Goal: Information Seeking & Learning: Learn about a topic

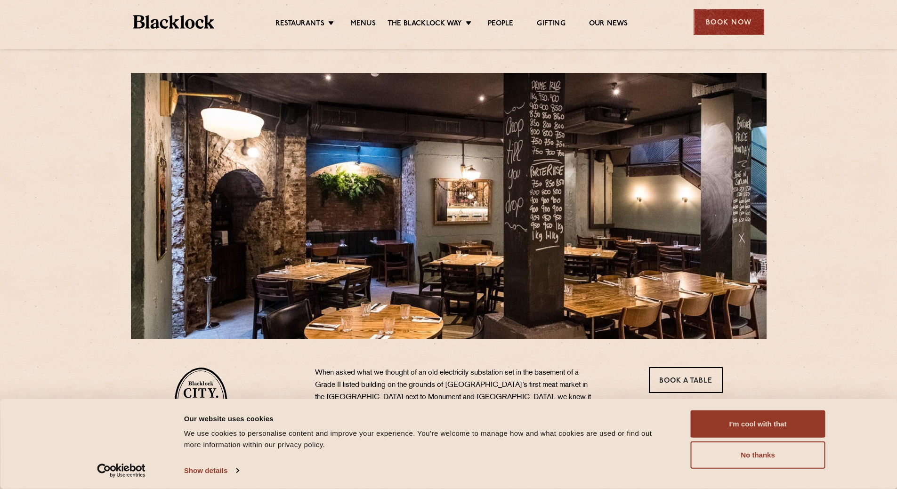
click at [721, 19] on div "Book Now" at bounding box center [728, 22] width 71 height 26
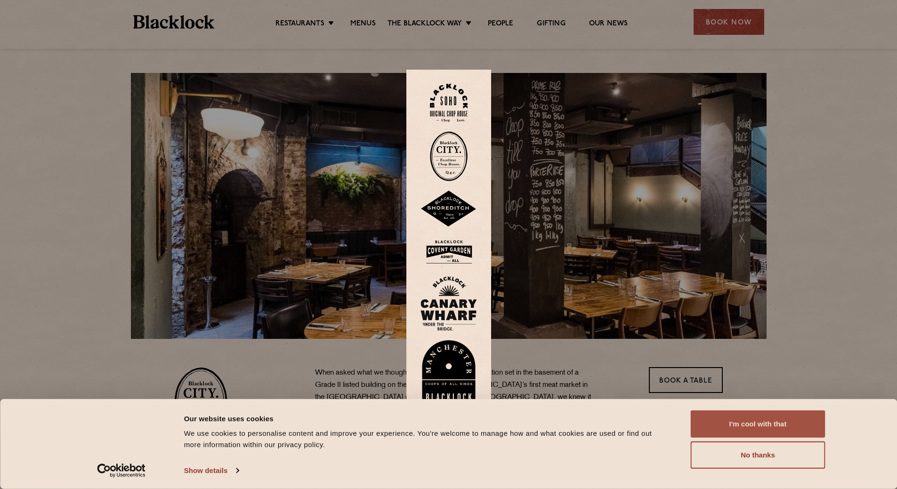
click at [785, 424] on button "I'm cool with that" at bounding box center [758, 423] width 135 height 27
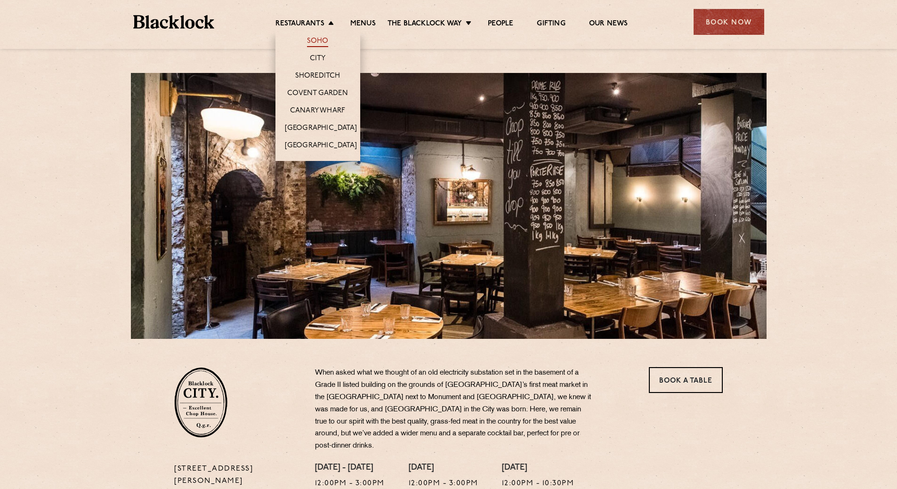
click at [319, 43] on link "Soho" at bounding box center [318, 42] width 22 height 10
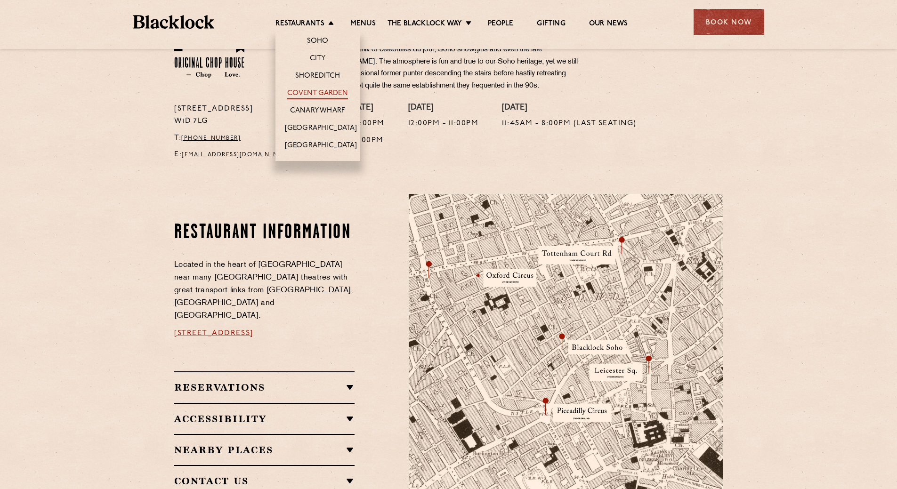
scroll to position [377, 0]
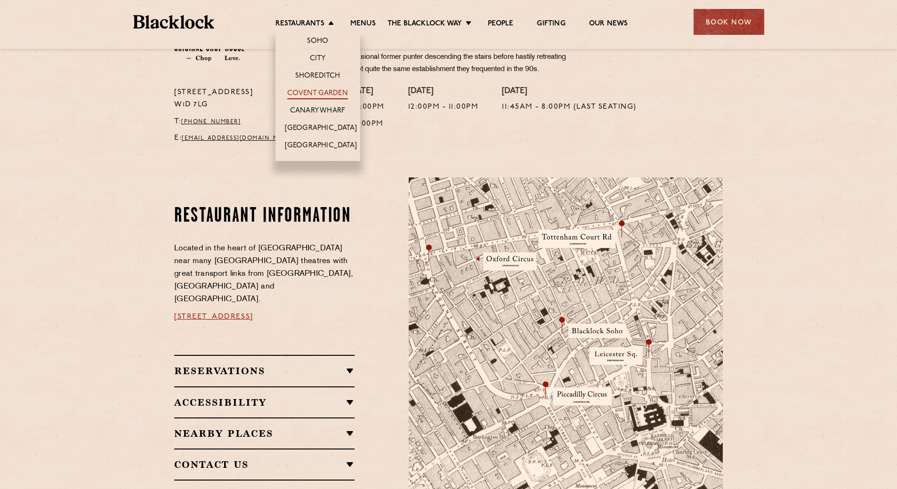
click at [318, 94] on link "Covent Garden" at bounding box center [317, 94] width 61 height 10
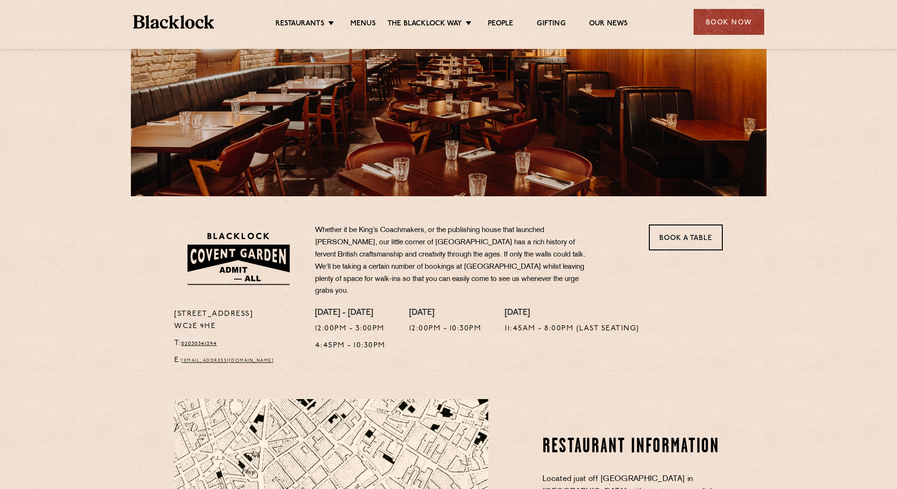
scroll to position [94, 0]
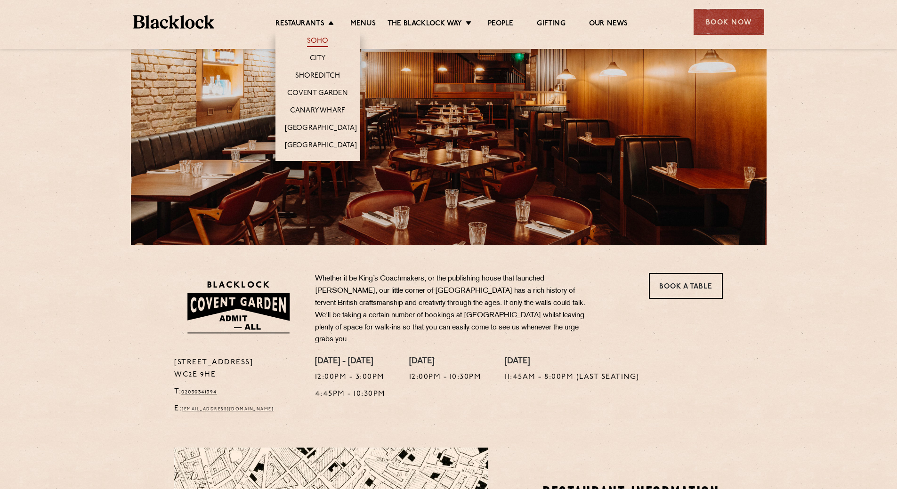
click at [316, 40] on link "Soho" at bounding box center [318, 42] width 22 height 10
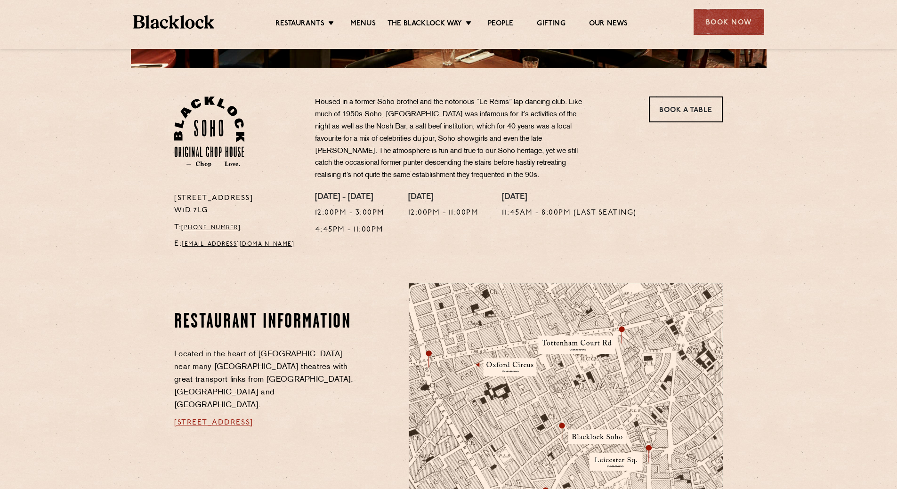
scroll to position [282, 0]
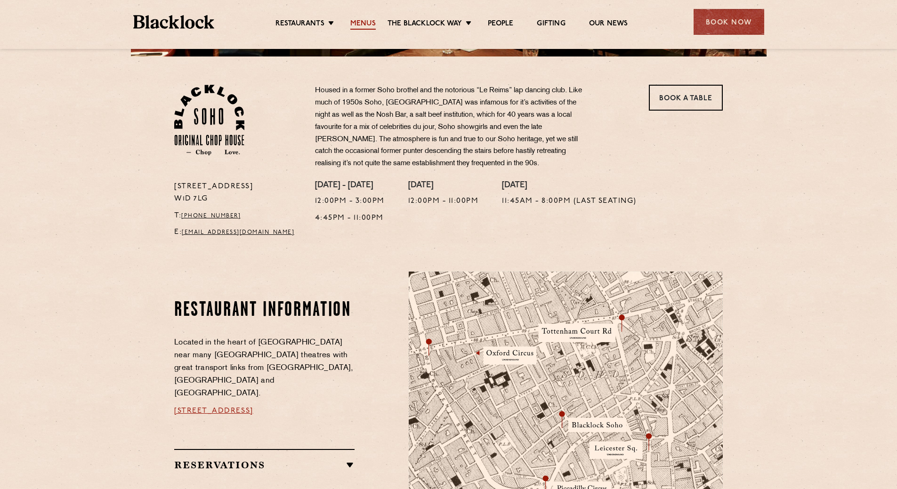
click at [366, 23] on link "Menus" at bounding box center [362, 24] width 25 height 10
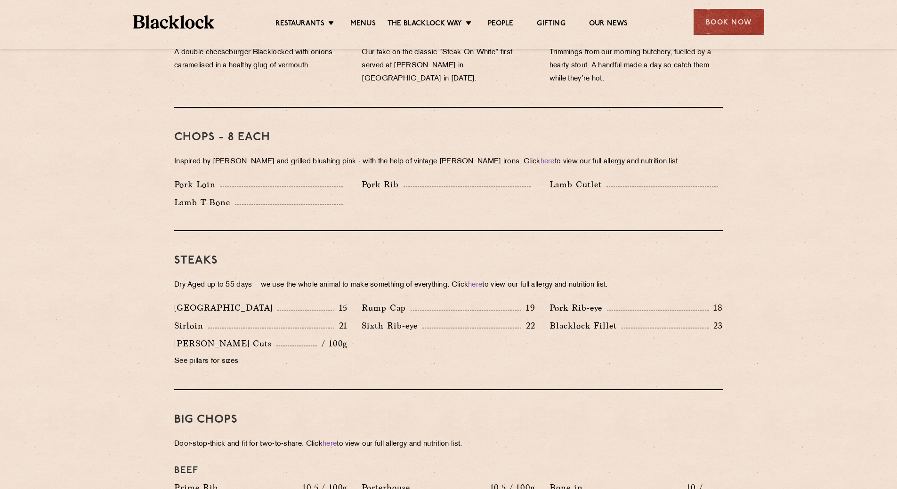
scroll to position [753, 0]
